Goal: Task Accomplishment & Management: Manage account settings

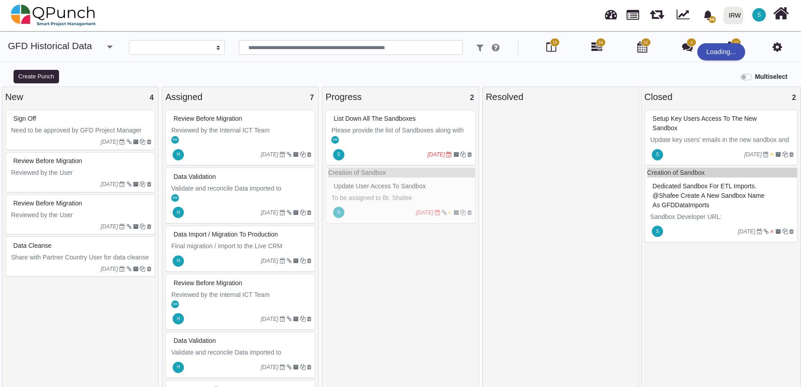
select select
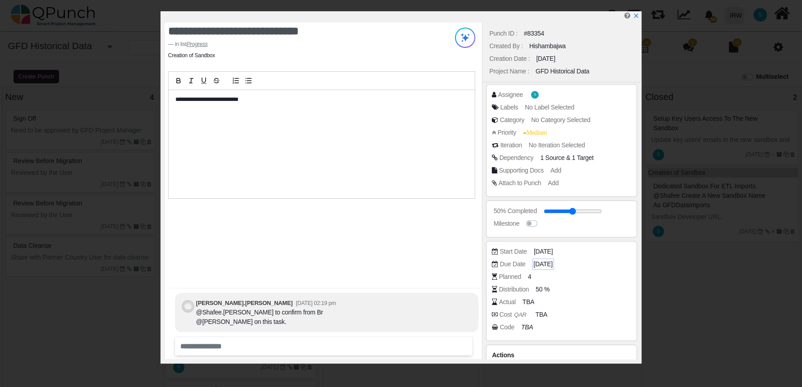
click at [544, 262] on span "[DATE]25" at bounding box center [543, 264] width 19 height 9
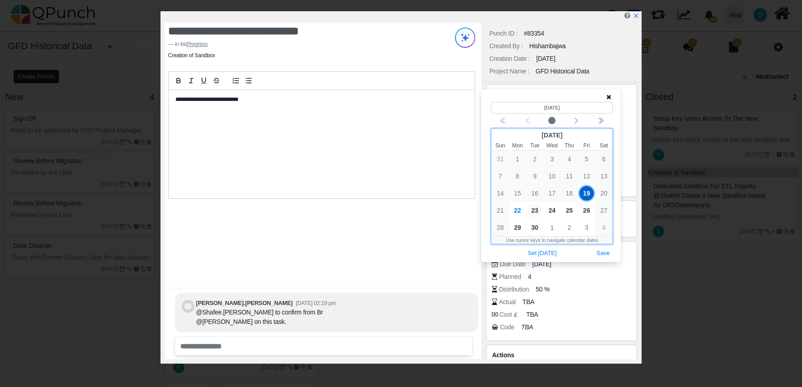
click at [532, 212] on span "23" at bounding box center [535, 210] width 14 height 14
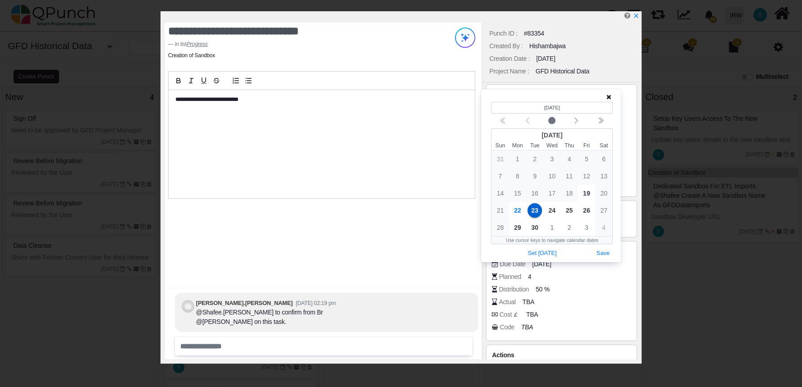
click at [582, 307] on div "Actual TBA" at bounding box center [561, 304] width 139 height 13
click at [605, 258] on button "Save" at bounding box center [603, 254] width 20 height 12
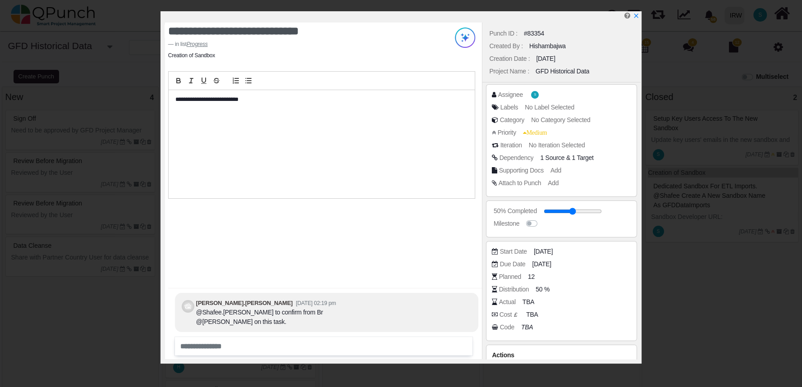
click at [693, 259] on div "**********" at bounding box center [401, 193] width 802 height 387
click at [634, 15] on icon "x" at bounding box center [635, 16] width 7 height 7
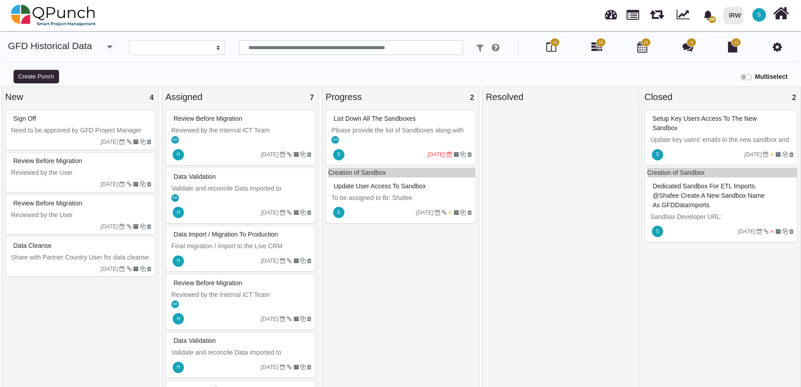
click at [400, 146] on div "S 19-09-2025" at bounding box center [401, 154] width 147 height 21
click at [400, 146] on div "List down all the Sandboxes Please provide the list of Sandboxes along with use…" at bounding box center [401, 138] width 150 height 56
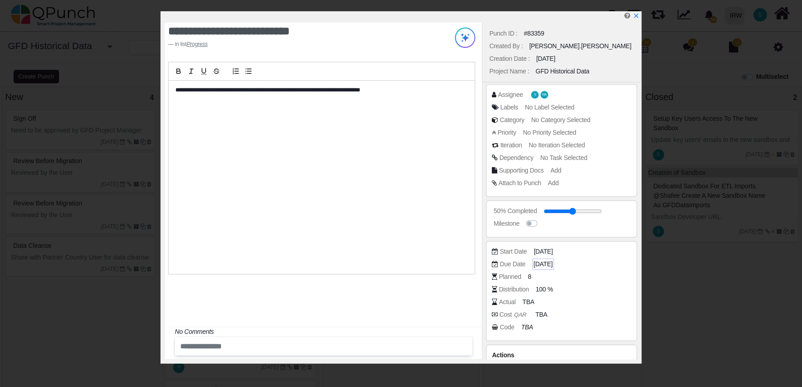
click at [547, 263] on span "[DATE]25" at bounding box center [543, 264] width 19 height 9
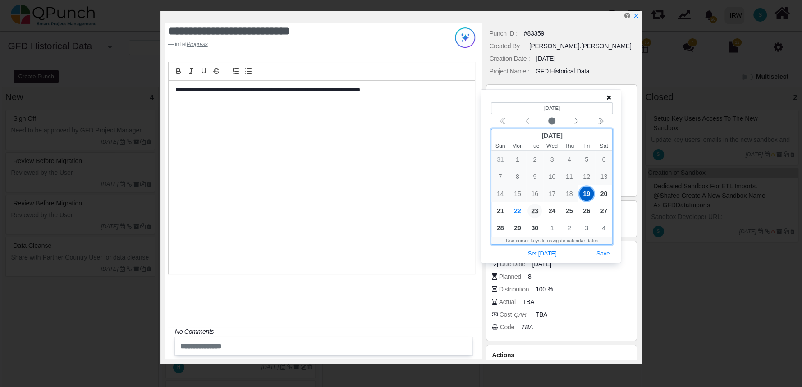
click at [535, 210] on span "23" at bounding box center [535, 211] width 14 height 14
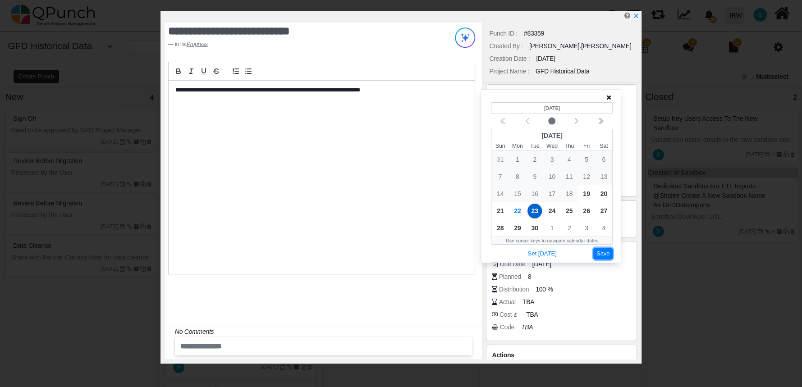
click at [603, 254] on button "Save" at bounding box center [603, 254] width 20 height 12
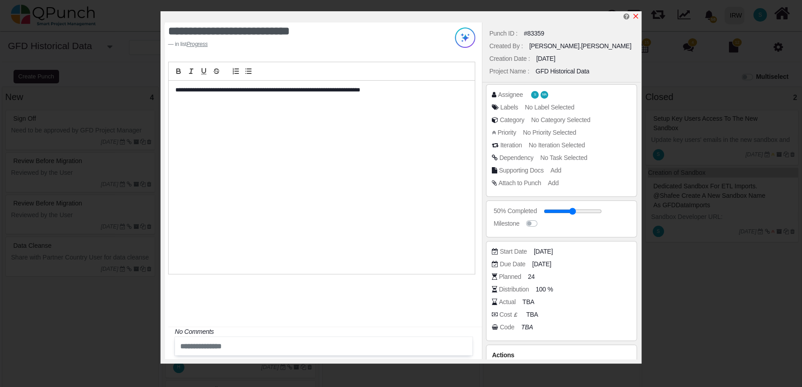
click at [638, 18] on icon "x" at bounding box center [635, 16] width 7 height 7
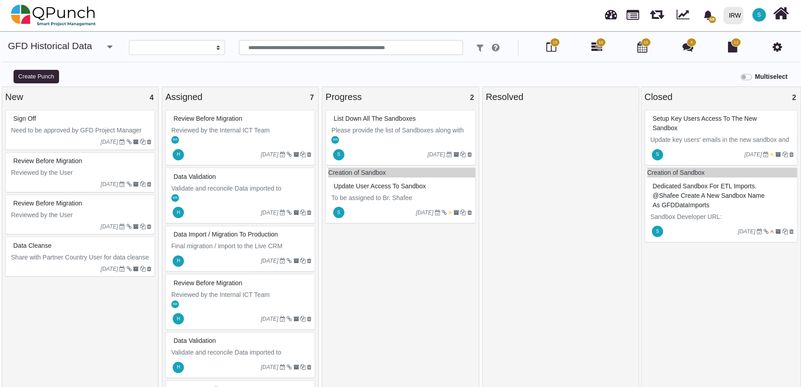
scroll to position [6, 0]
click at [735, 46] on span "12" at bounding box center [736, 42] width 10 height 9
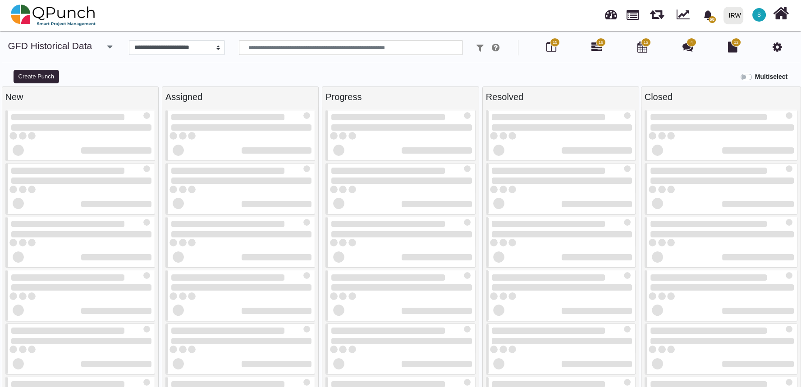
select select
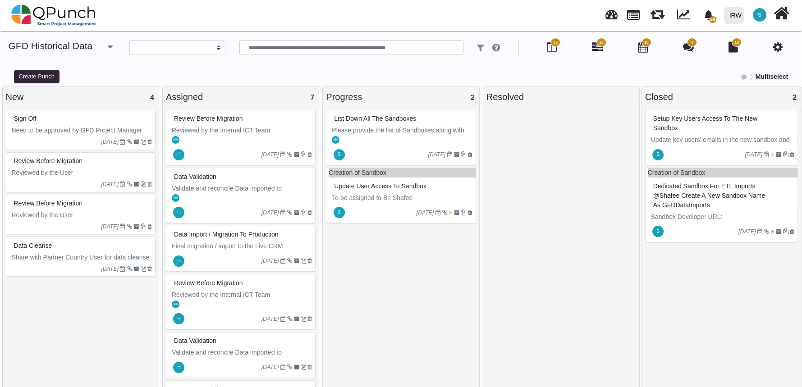
scroll to position [6, 0]
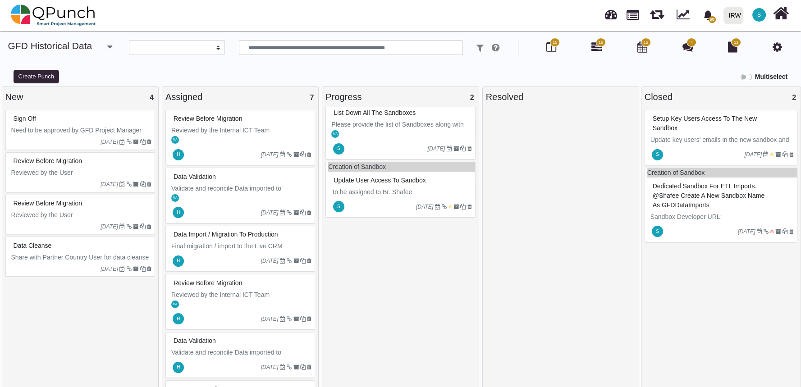
click at [459, 172] on div "Update User Access to Sandbox" at bounding box center [401, 180] width 147 height 16
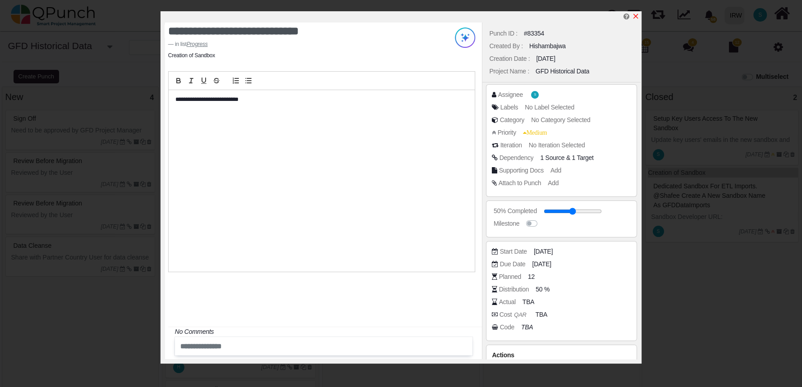
click at [635, 18] on icon "x" at bounding box center [636, 16] width 5 height 5
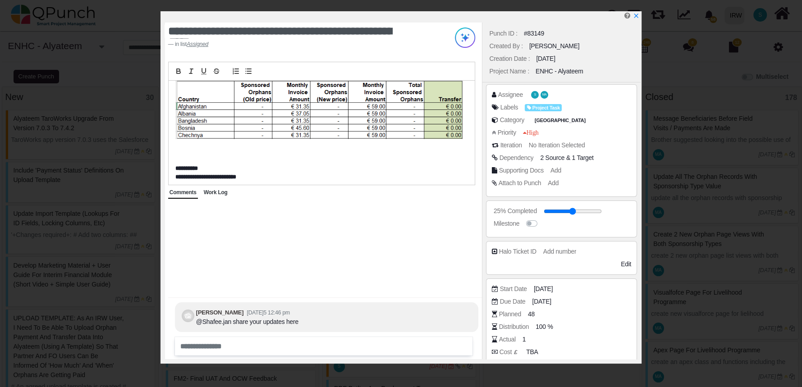
scroll to position [334, 0]
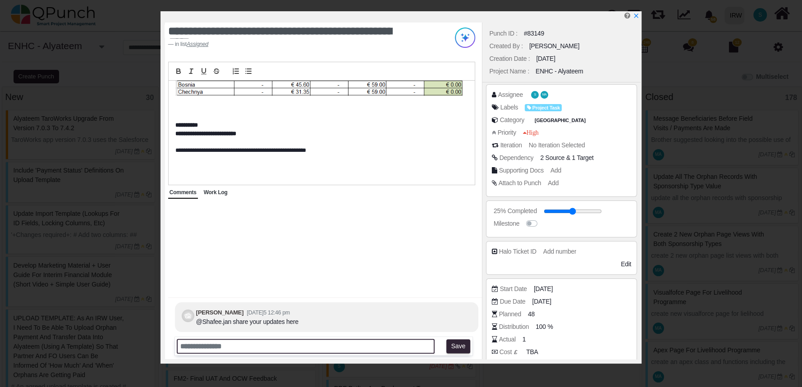
click at [299, 347] on input "text" at bounding box center [306, 346] width 258 height 15
type input "**********"
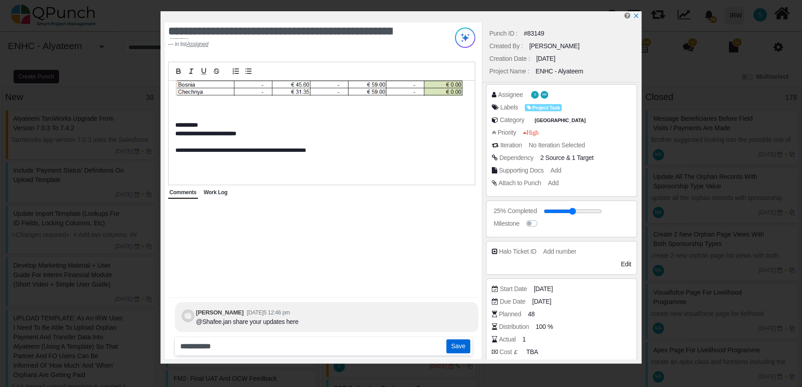
drag, startPoint x: 462, startPoint y: 348, endPoint x: 302, endPoint y: 355, distance: 160.3
click at [302, 355] on div "**********" at bounding box center [324, 346] width 298 height 18
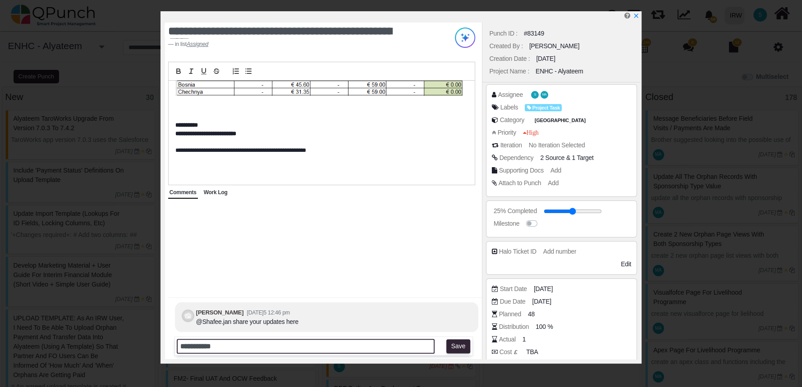
click at [300, 347] on input "**********" at bounding box center [306, 346] width 258 height 15
type input "**********"
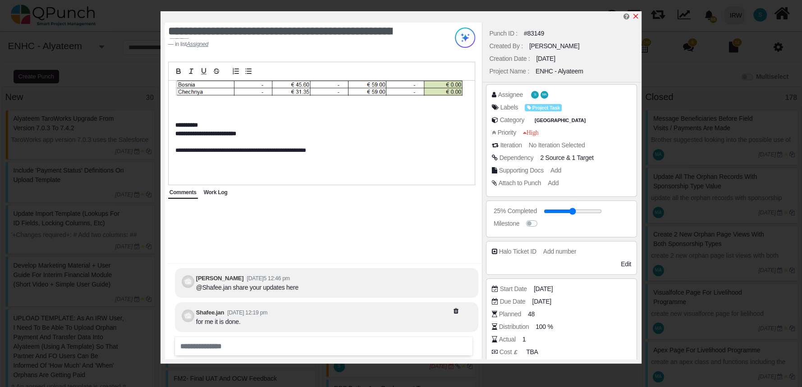
click at [637, 14] on icon "x" at bounding box center [635, 16] width 7 height 7
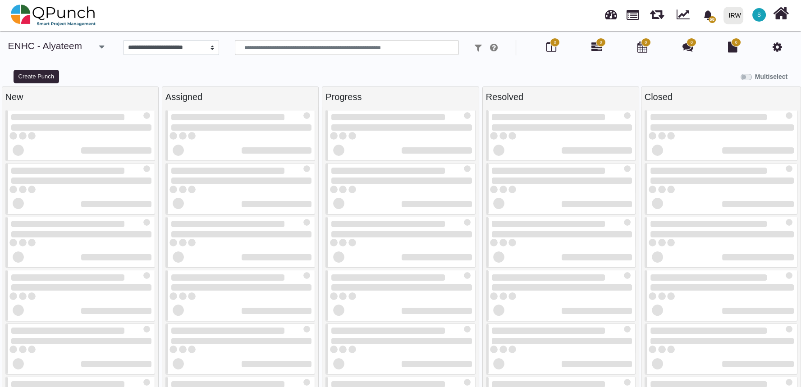
click at [426, 80] on div "Multiselect" at bounding box center [500, 76] width 601 height 15
click at [394, 72] on div "Multiselect" at bounding box center [500, 76] width 601 height 15
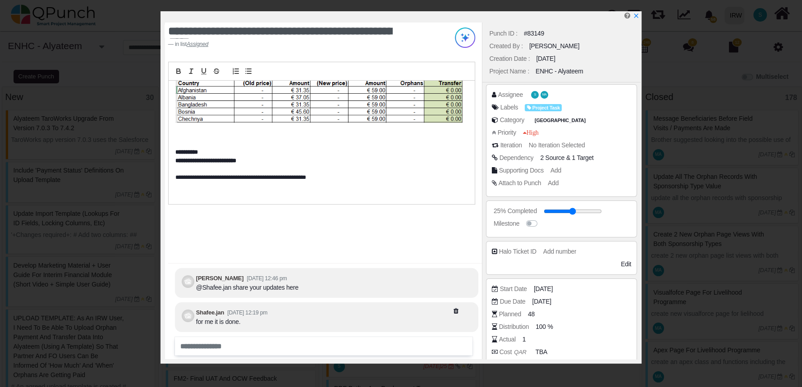
scroll to position [315, 0]
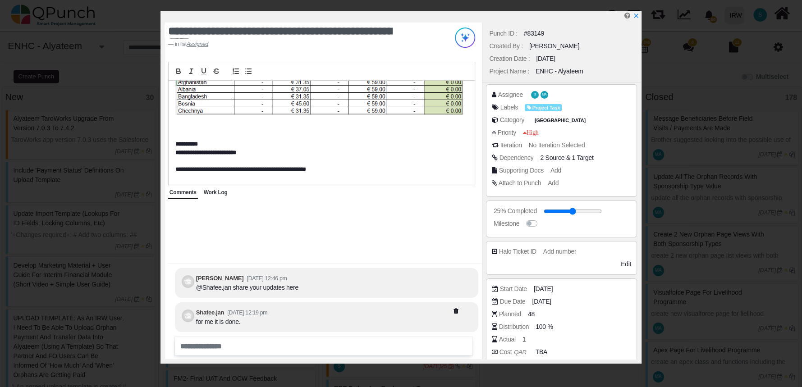
click at [455, 312] on icon at bounding box center [470, 311] width 32 height 6
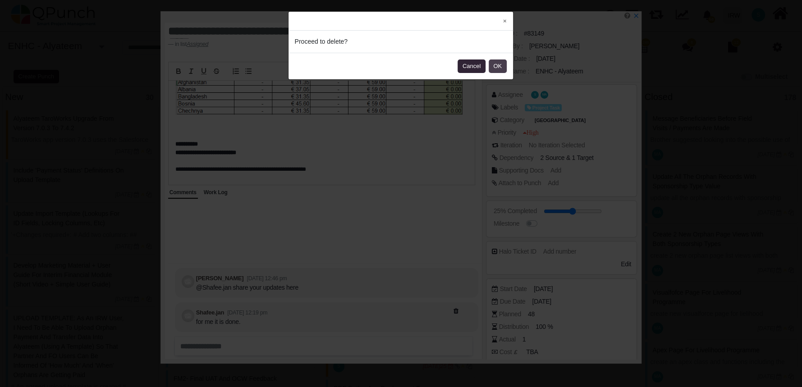
click at [497, 69] on button "OK" at bounding box center [498, 67] width 18 height 14
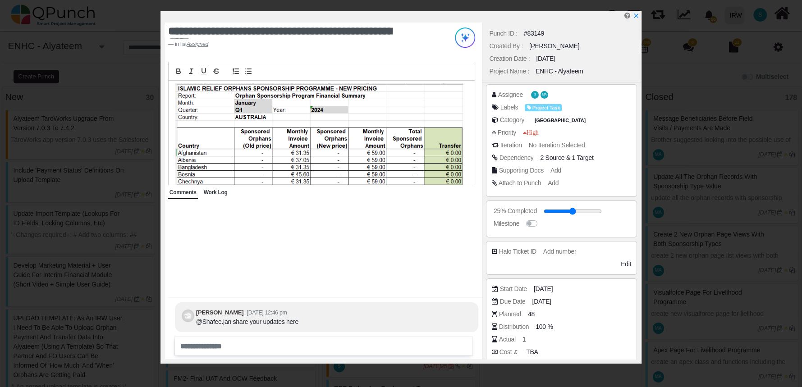
scroll to position [334, 0]
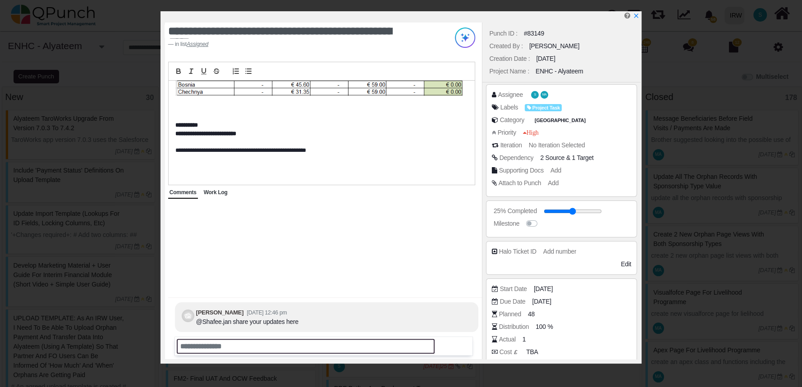
click at [294, 341] on input "text" at bounding box center [306, 346] width 258 height 15
type input "**********"
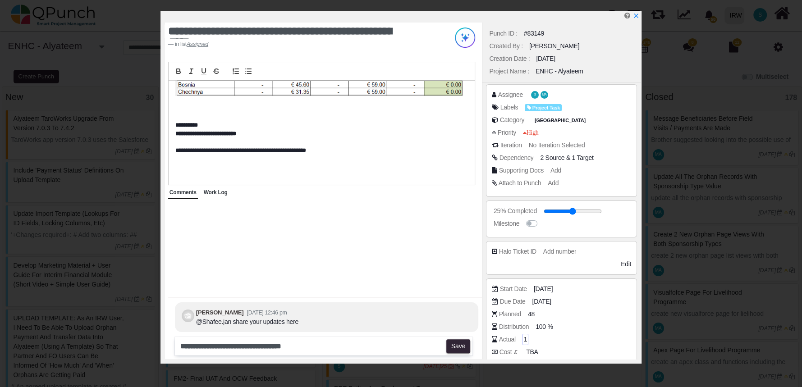
click at [526, 341] on span "1" at bounding box center [526, 339] width 4 height 9
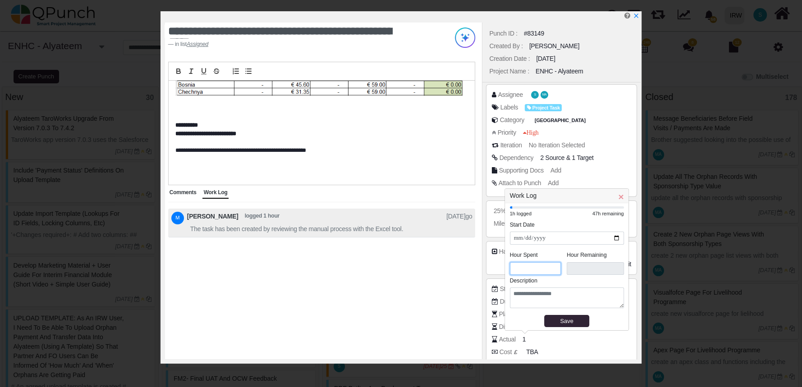
click at [534, 273] on input "*" at bounding box center [535, 268] width 51 height 13
type input "****"
type input "*"
type input "****"
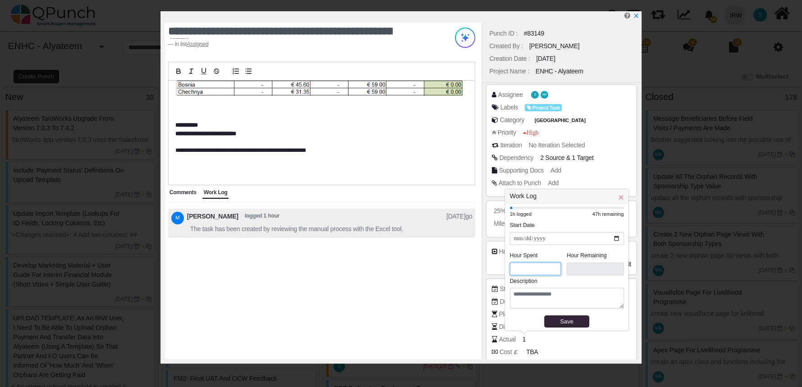
type input "*"
type input "****"
type input "*"
click at [573, 322] on div "Save" at bounding box center [566, 321] width 39 height 9
click at [188, 193] on span "Comments" at bounding box center [183, 192] width 27 height 6
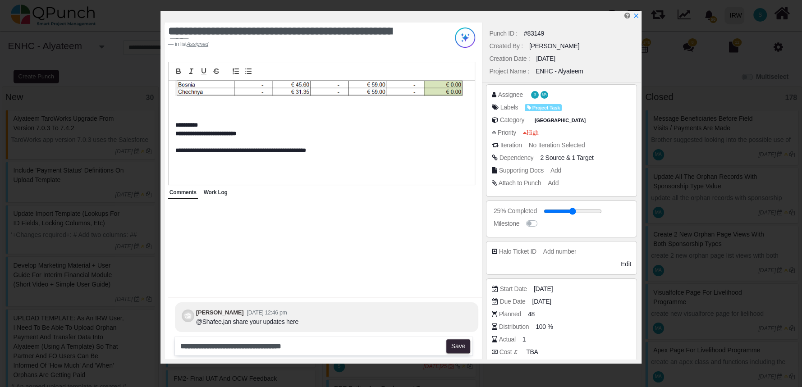
click at [219, 195] on span "Work Log" at bounding box center [216, 192] width 24 height 6
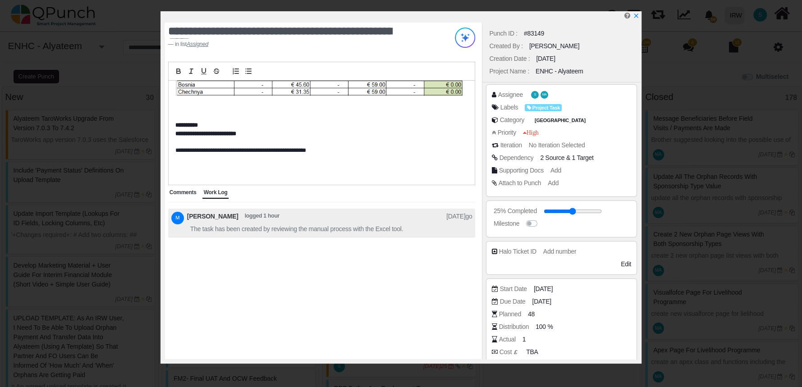
click at [293, 229] on span "The task has been created by reviewing the manual process with the Excel tool." at bounding box center [296, 229] width 213 height 9
click at [181, 191] on span "Comments" at bounding box center [183, 192] width 27 height 6
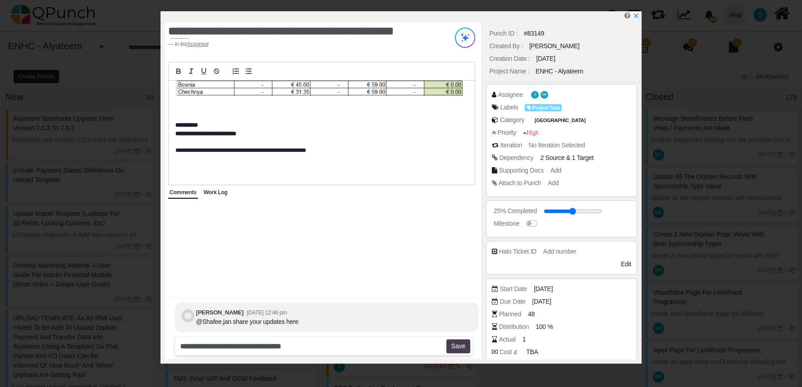
click at [463, 346] on button "Save" at bounding box center [458, 347] width 24 height 14
click at [523, 338] on div "1" at bounding box center [526, 339] width 6 height 11
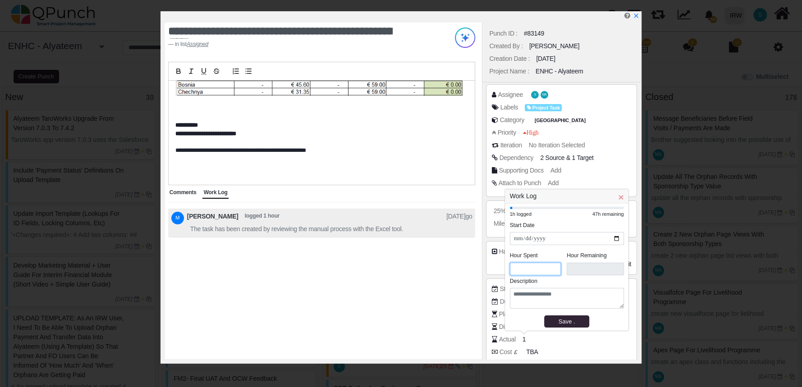
click at [529, 268] on input "*" at bounding box center [535, 269] width 51 height 13
type input "****"
type input "*"
type input "****"
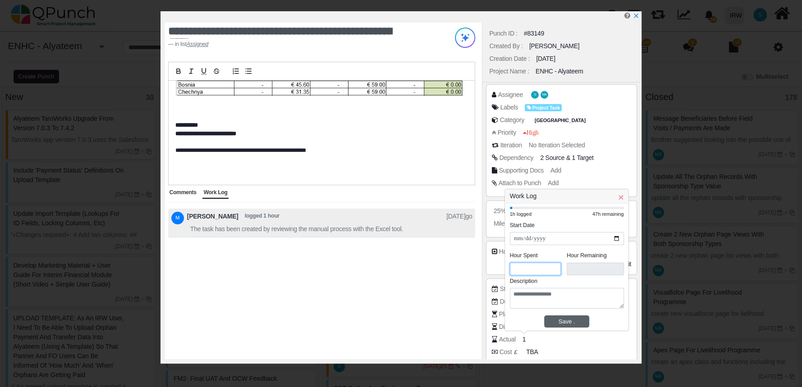
type input "*"
click at [564, 325] on div "Save" at bounding box center [566, 321] width 39 height 9
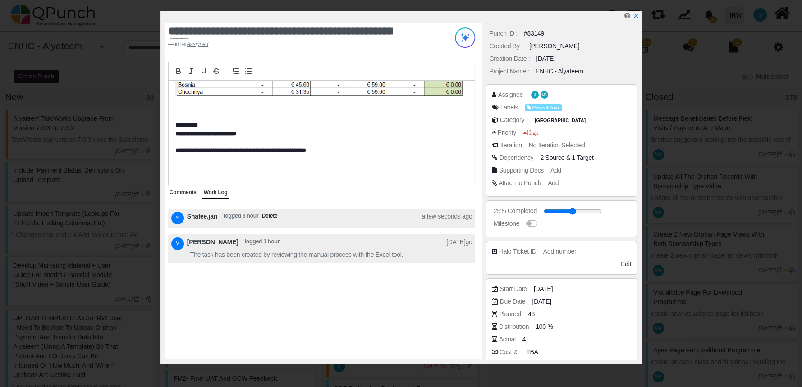
click at [179, 190] on span "Comments" at bounding box center [183, 192] width 27 height 6
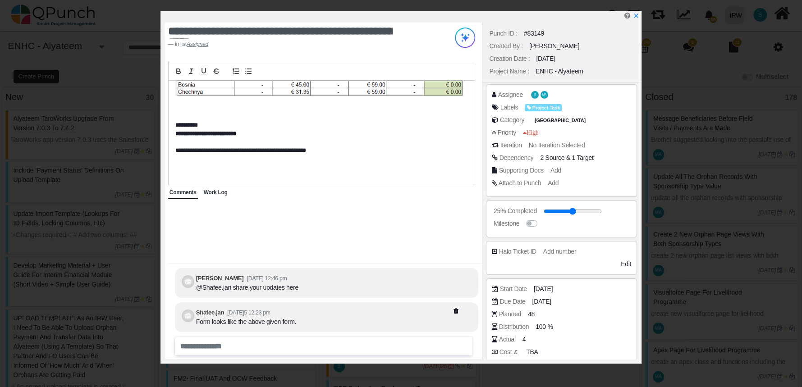
scroll to position [0, 0]
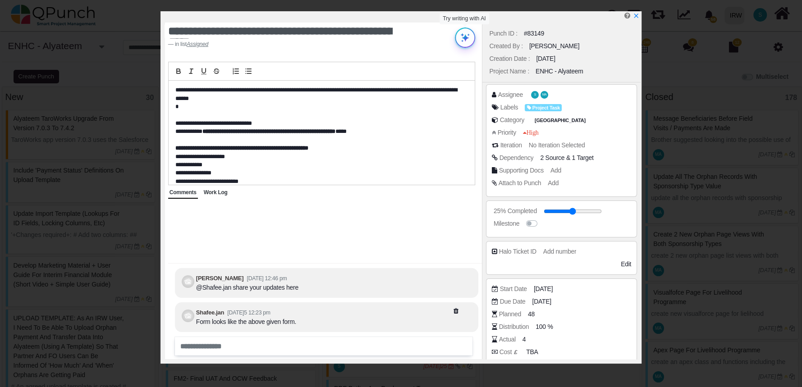
click at [468, 37] on img at bounding box center [465, 38] width 20 height 20
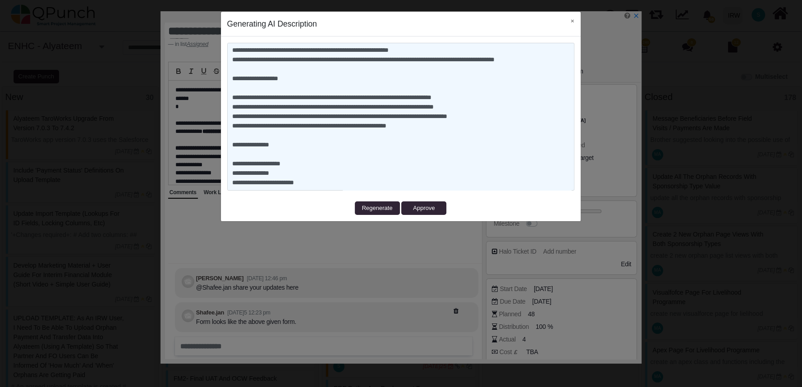
scroll to position [1070, 0]
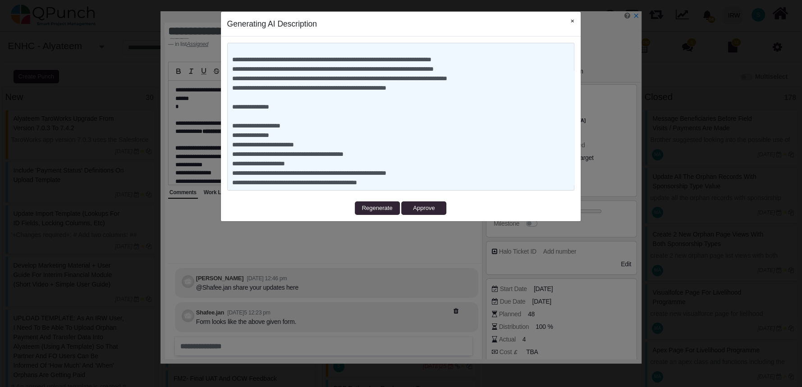
click at [573, 21] on button "×" at bounding box center [573, 21] width 16 height 18
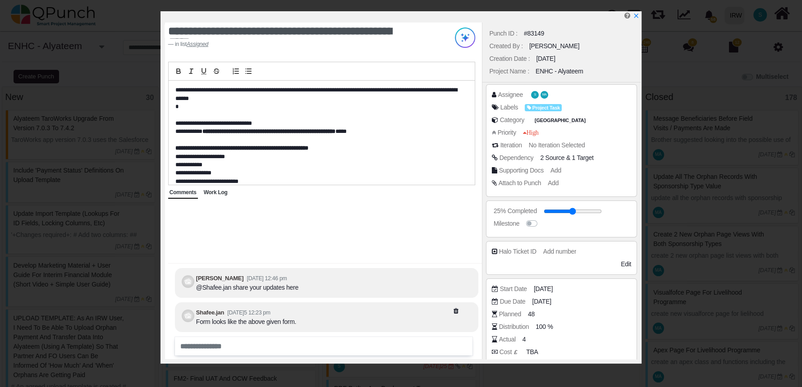
scroll to position [334, 0]
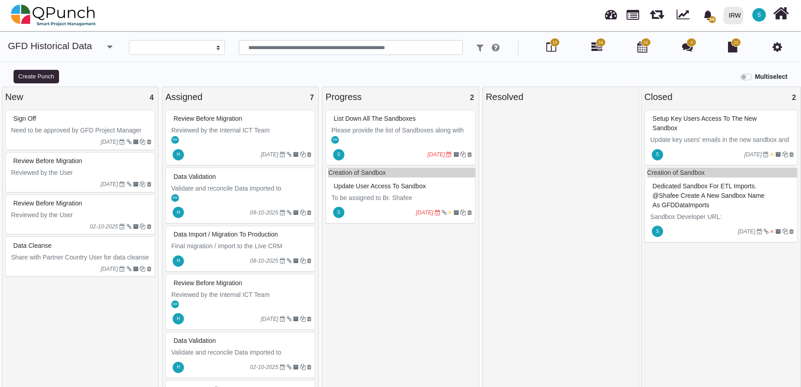
select select
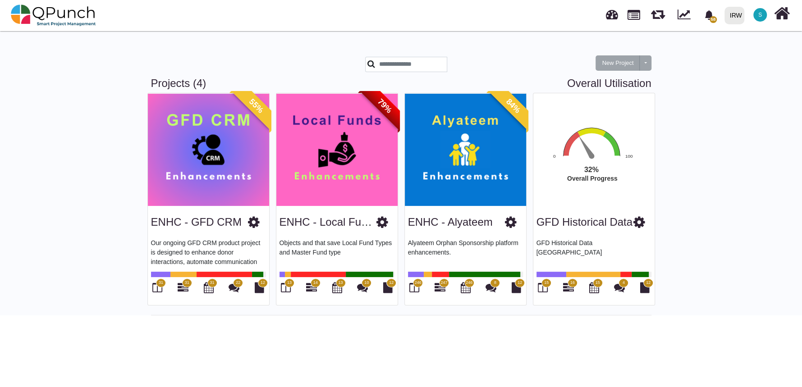
click at [629, 85] on link "Overall Utilisation" at bounding box center [609, 83] width 84 height 13
select select "**********"
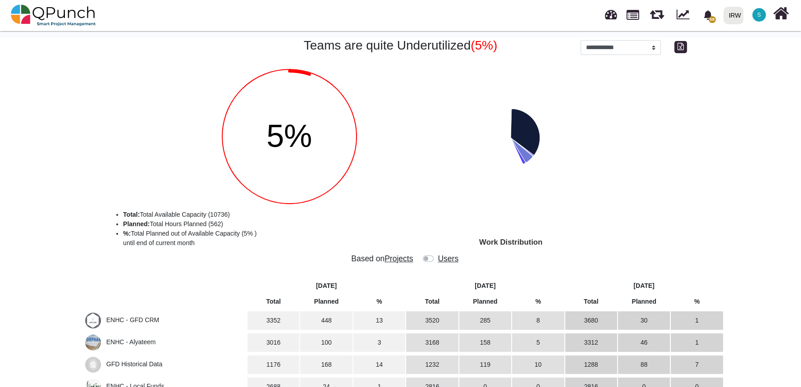
scroll to position [16, 0]
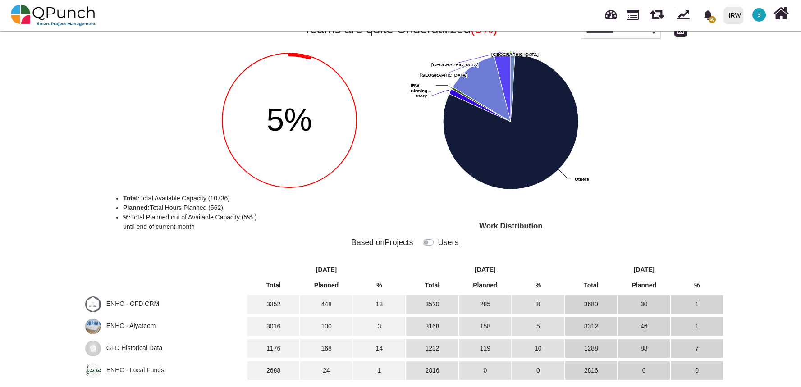
click at [129, 328] on span "ENHC - Alyateem" at bounding box center [165, 327] width 160 height 16
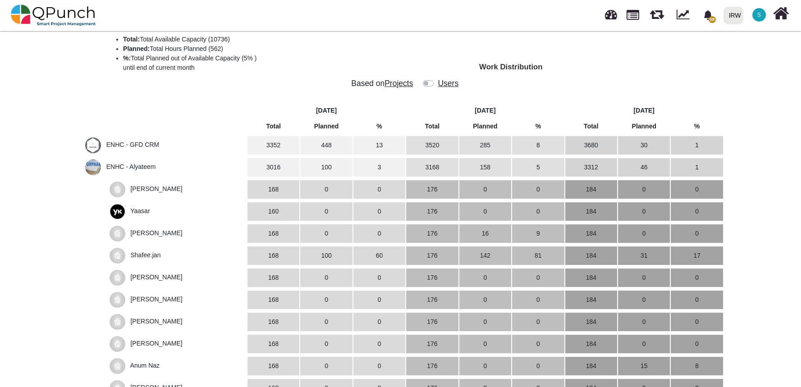
scroll to position [179, 0]
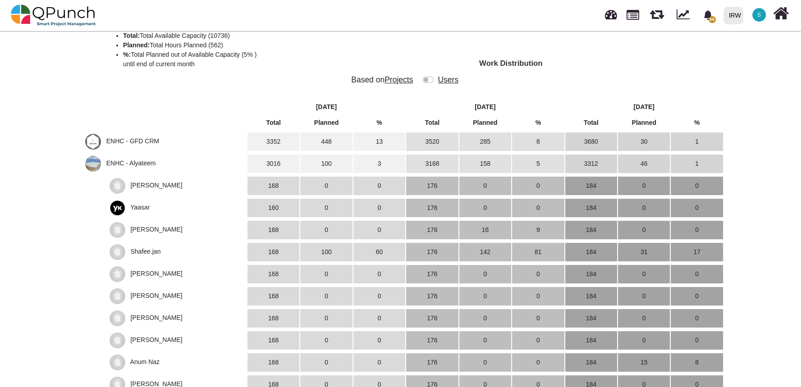
click at [155, 251] on span "Shafee.jan" at bounding box center [145, 251] width 30 height 7
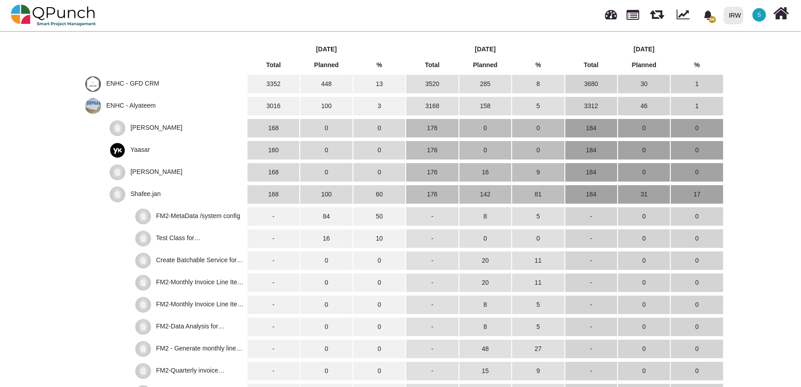
scroll to position [237, 0]
click at [142, 190] on span "Shafee.jan" at bounding box center [145, 193] width 30 height 7
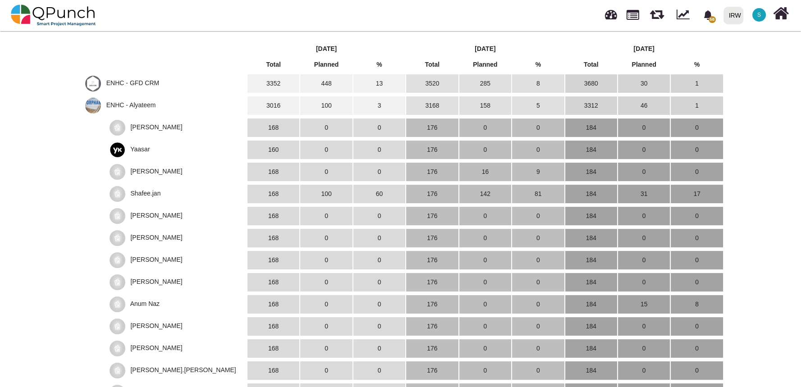
click at [142, 190] on span "Shafee.jan" at bounding box center [145, 193] width 30 height 7
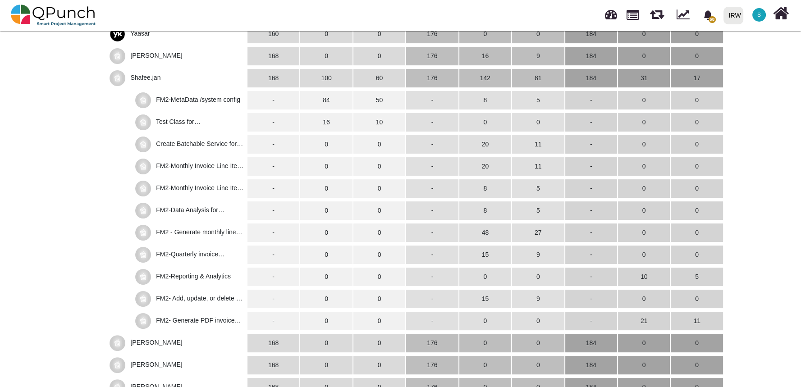
scroll to position [331, 0]
